Goal: Task Accomplishment & Management: Manage account settings

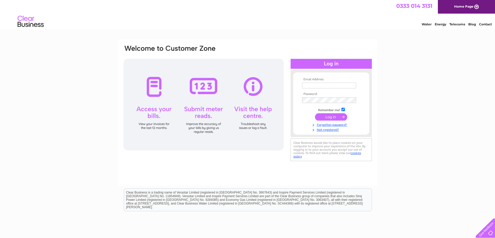
type input "blaircopyshop@live.com"
click at [330, 116] on input "submit" at bounding box center [331, 116] width 32 height 7
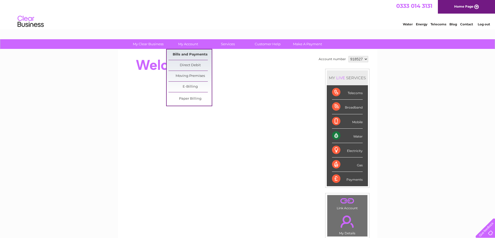
click at [189, 52] on link "Bills and Payments" at bounding box center [189, 55] width 43 height 10
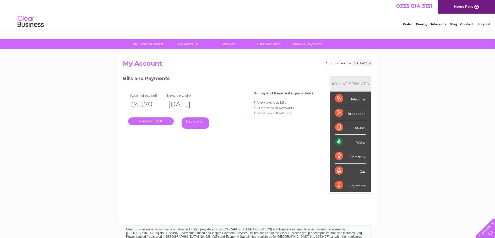
click at [143, 121] on link "." at bounding box center [151, 122] width 46 height 8
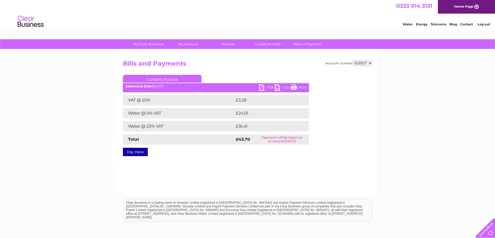
click at [261, 88] on link "PDF" at bounding box center [267, 89] width 16 height 8
